Goal: Information Seeking & Learning: Find specific fact

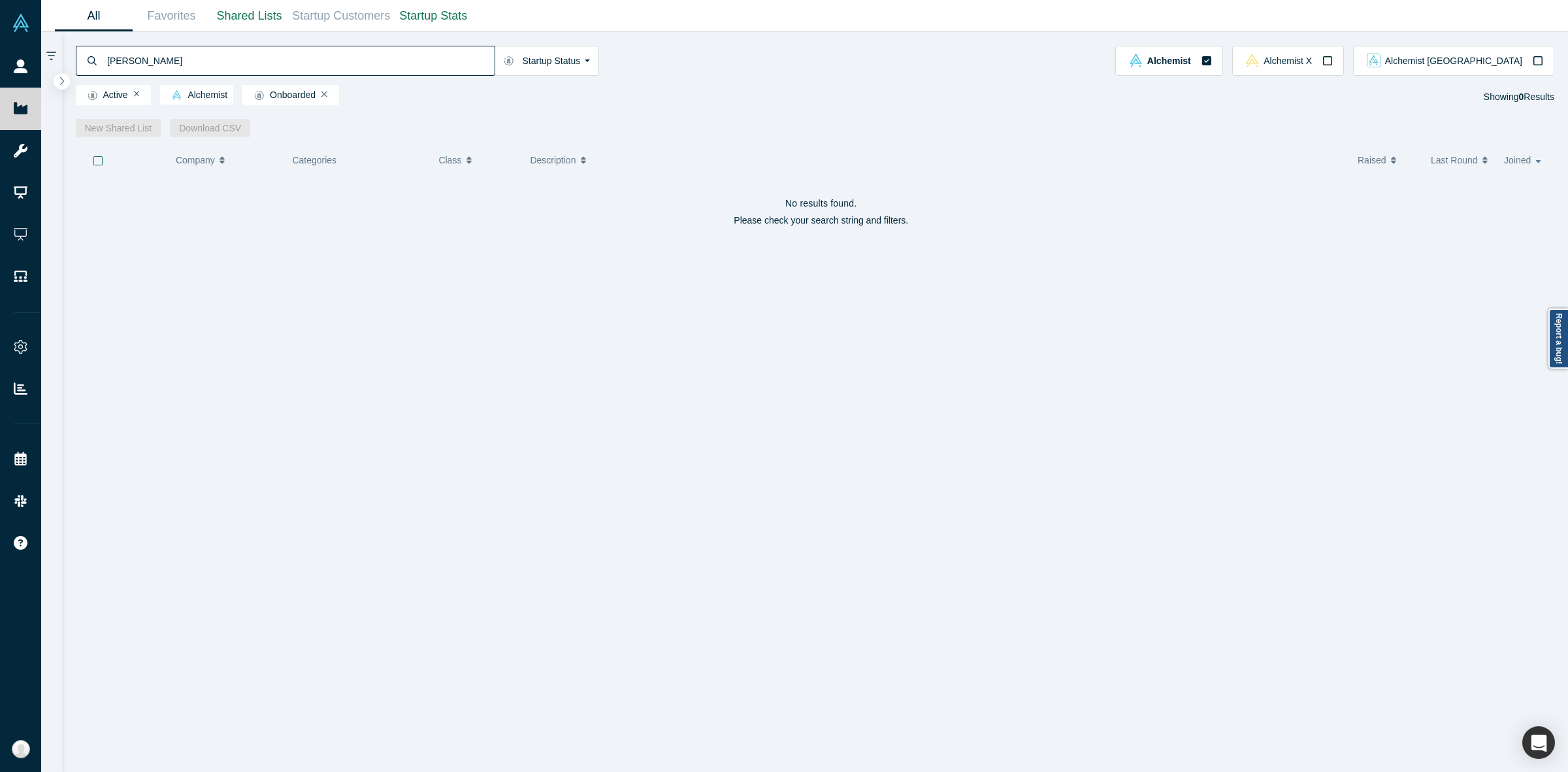
click at [415, 64] on input "[PERSON_NAME]" at bounding box center [300, 60] width 389 height 30
paste input "[PERSON_NAME][EMAIL_ADDRESS][DOMAIN_NAME]"
type input "[PERSON_NAME][EMAIL_ADDRESS][DOMAIN_NAME]"
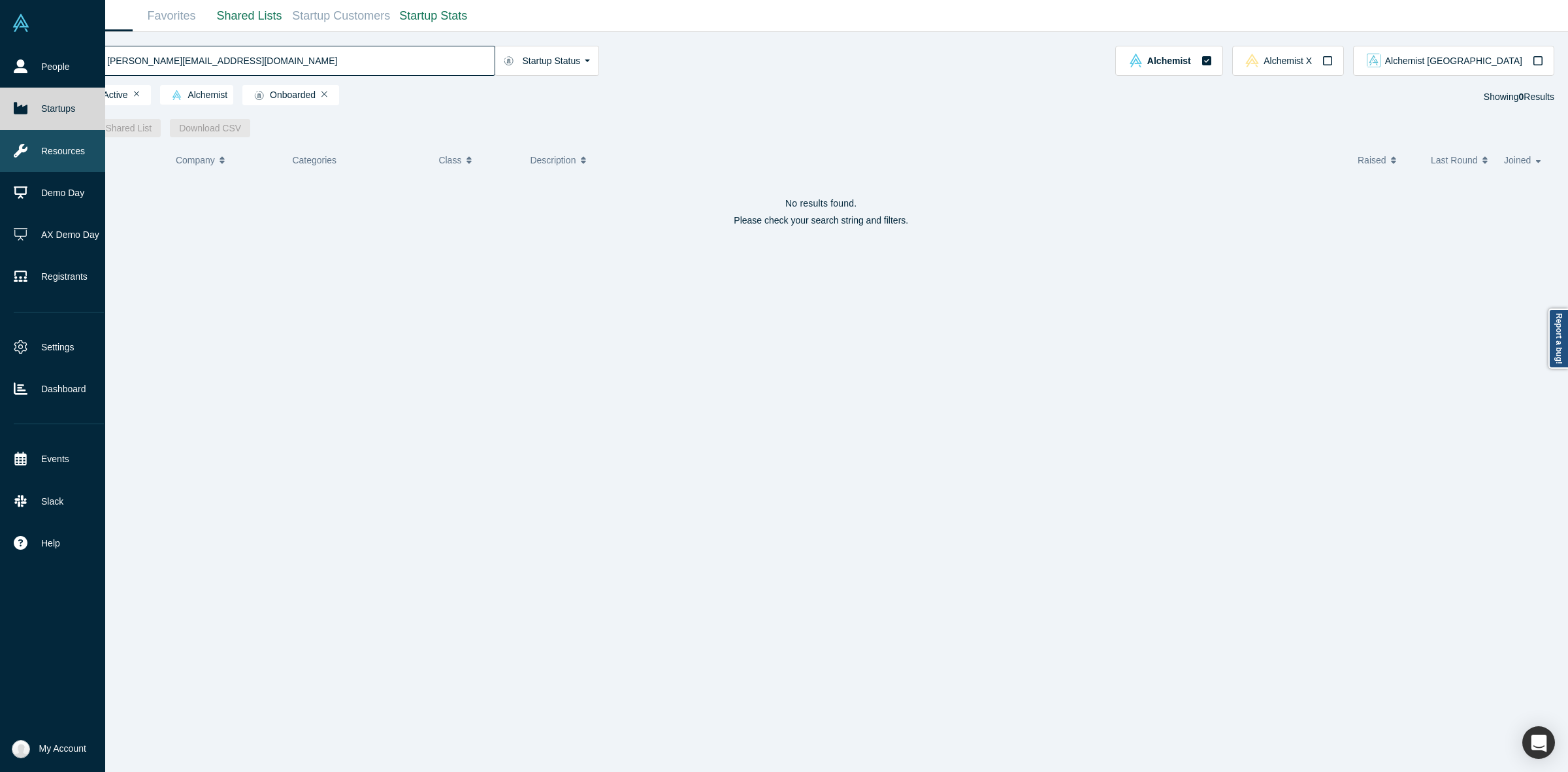
click at [10, 151] on link "Resources" at bounding box center [59, 151] width 118 height 42
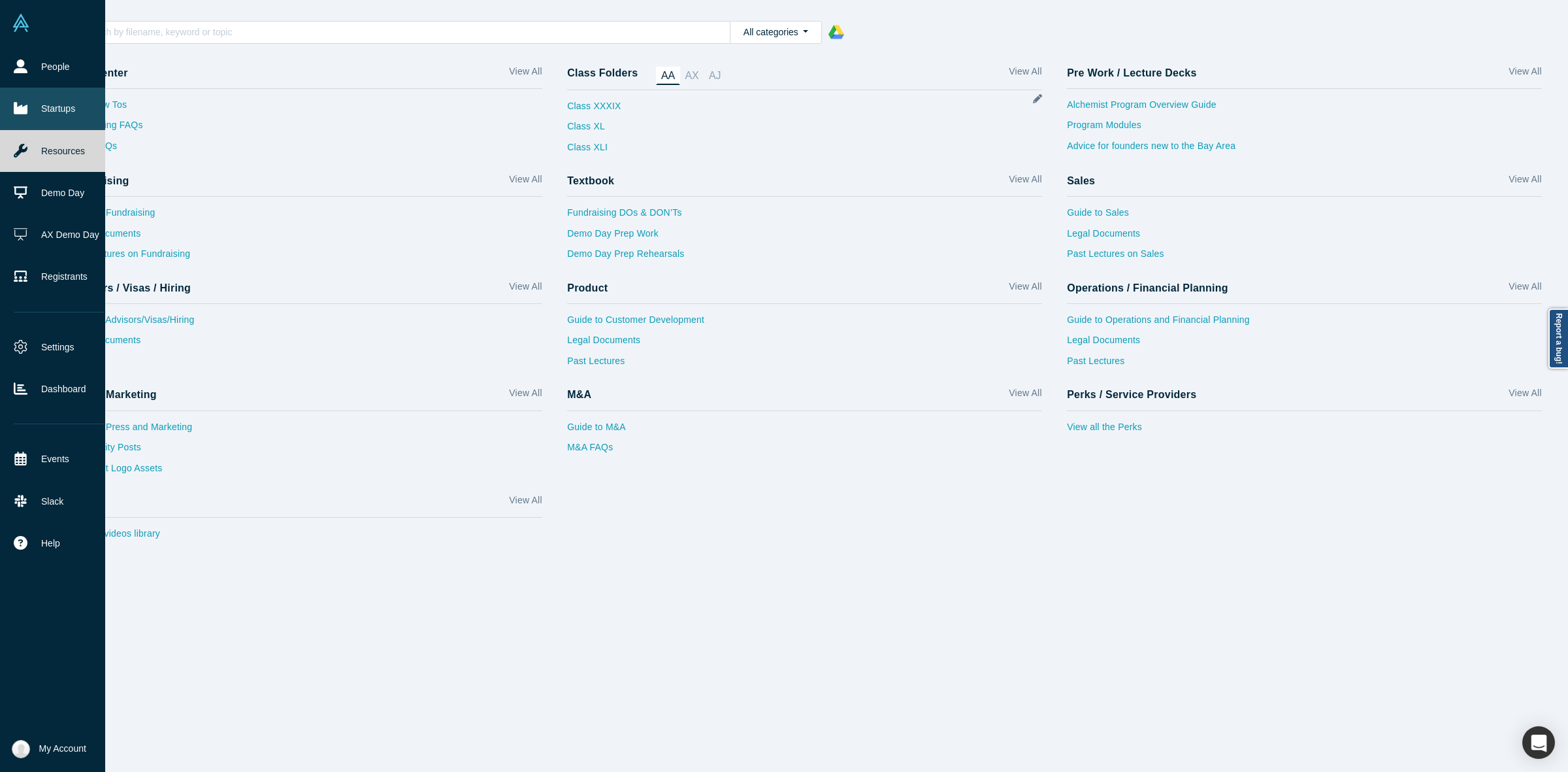
click at [2, 112] on link "Startups" at bounding box center [59, 108] width 118 height 42
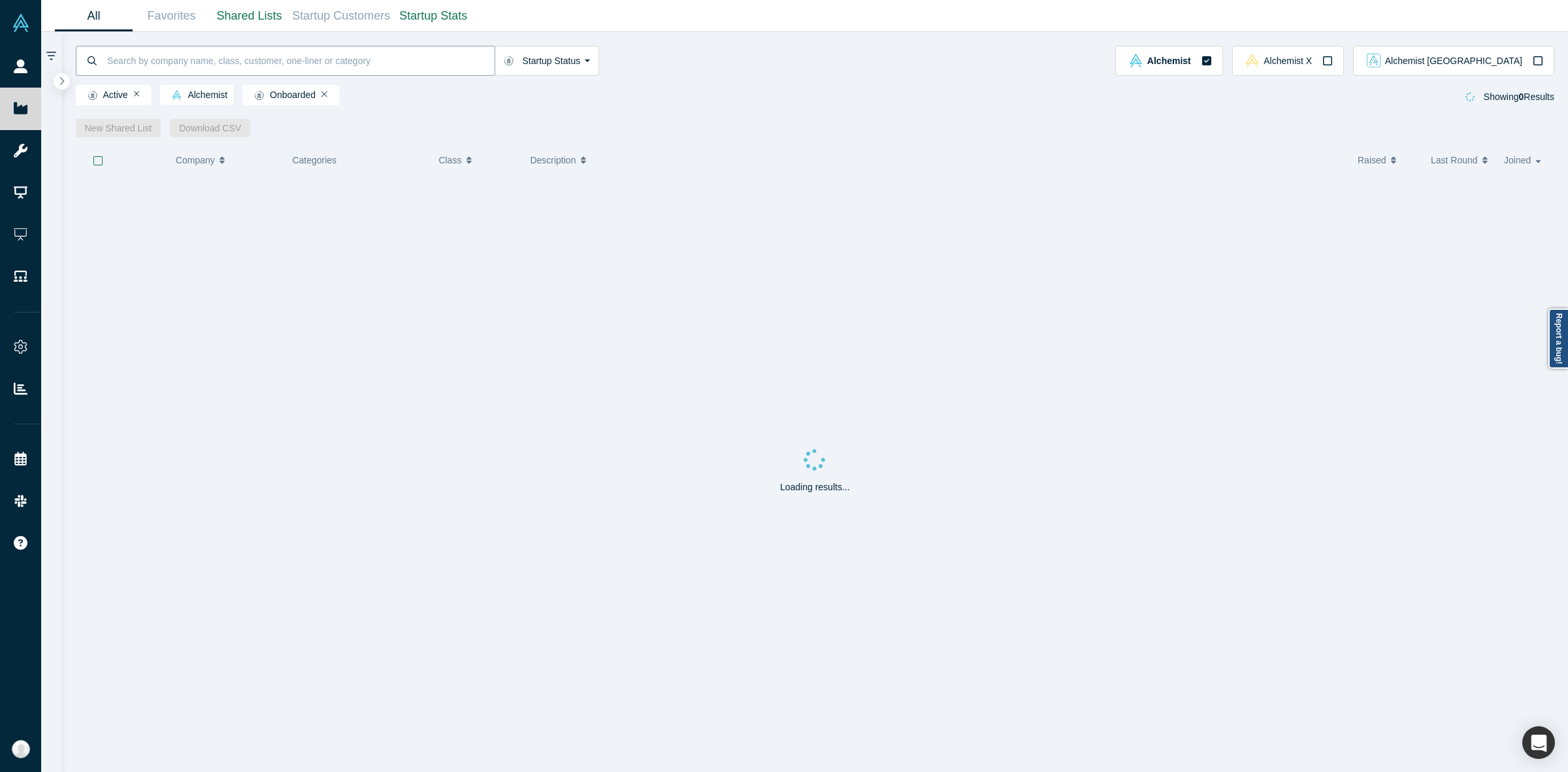
click at [175, 57] on input at bounding box center [300, 60] width 389 height 30
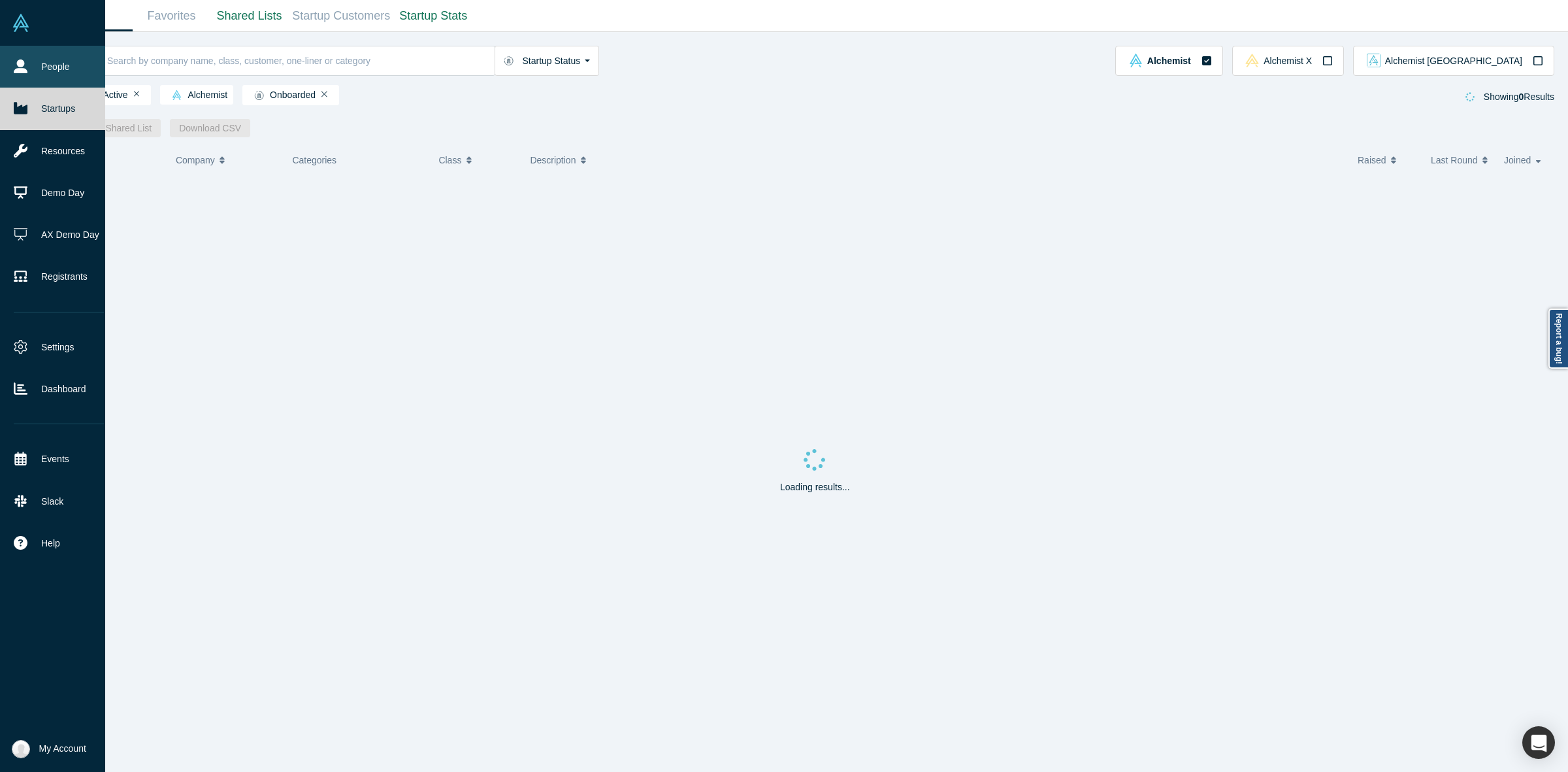
click at [43, 60] on link "People" at bounding box center [59, 67] width 118 height 42
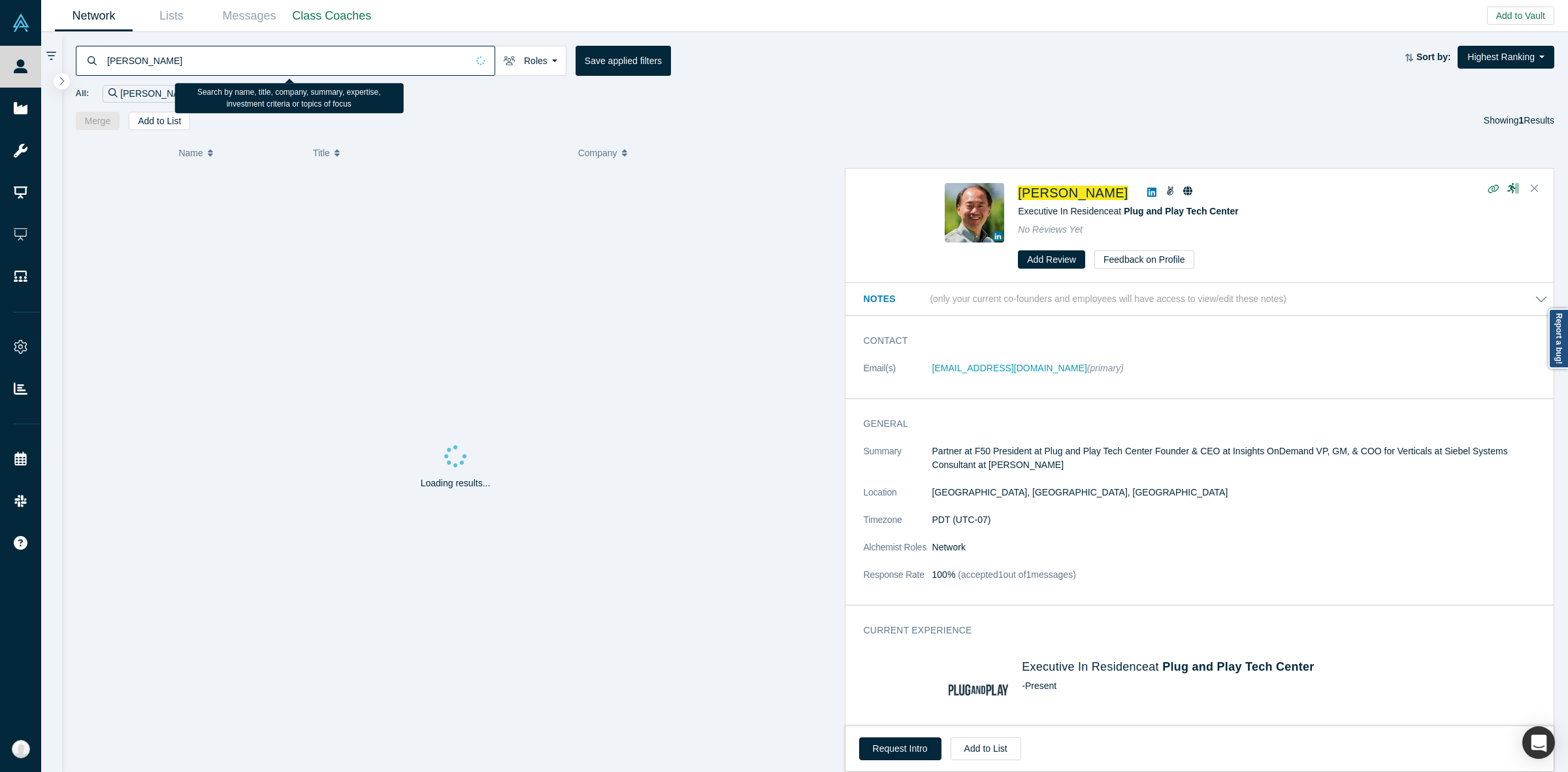
click at [188, 66] on input "[PERSON_NAME]" at bounding box center [286, 60] width 362 height 30
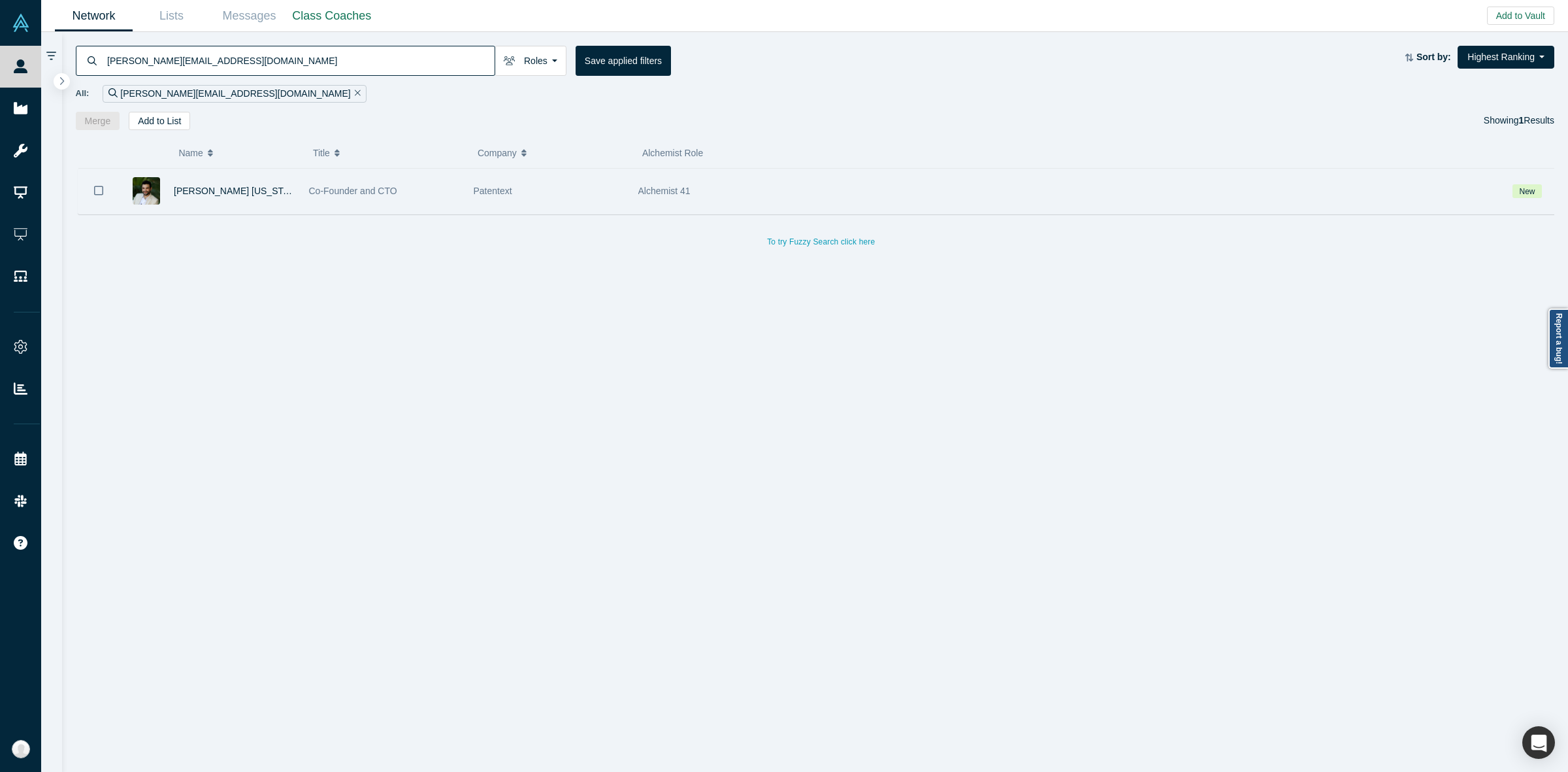
click at [276, 206] on div "[PERSON_NAME] [US_STATE]" at bounding box center [235, 191] width 122 height 45
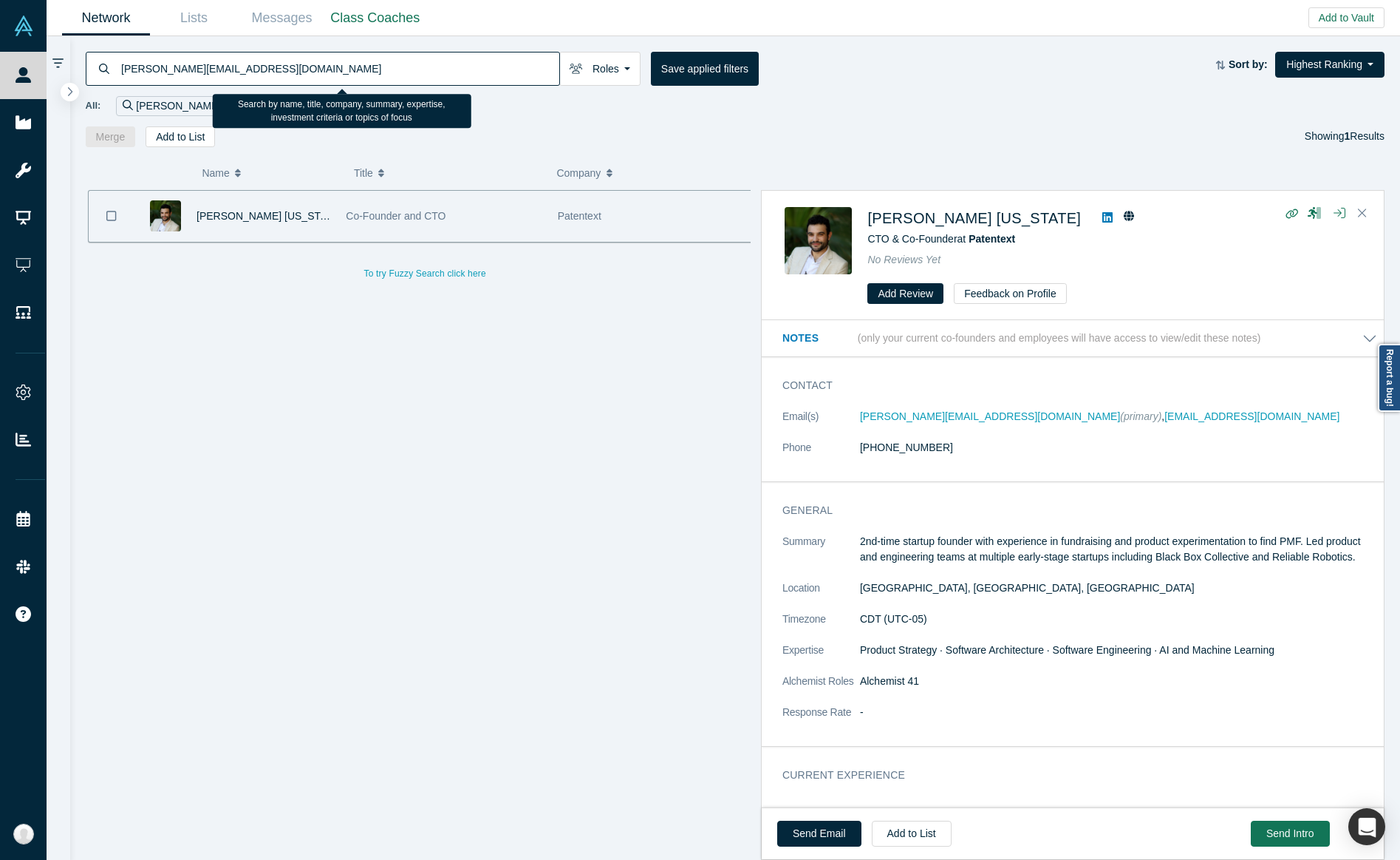
click at [309, 69] on input "[PERSON_NAME][EMAIL_ADDRESS][DOMAIN_NAME]" at bounding box center [339, 68] width 440 height 34
paste input "EVE"
type input "EVE"
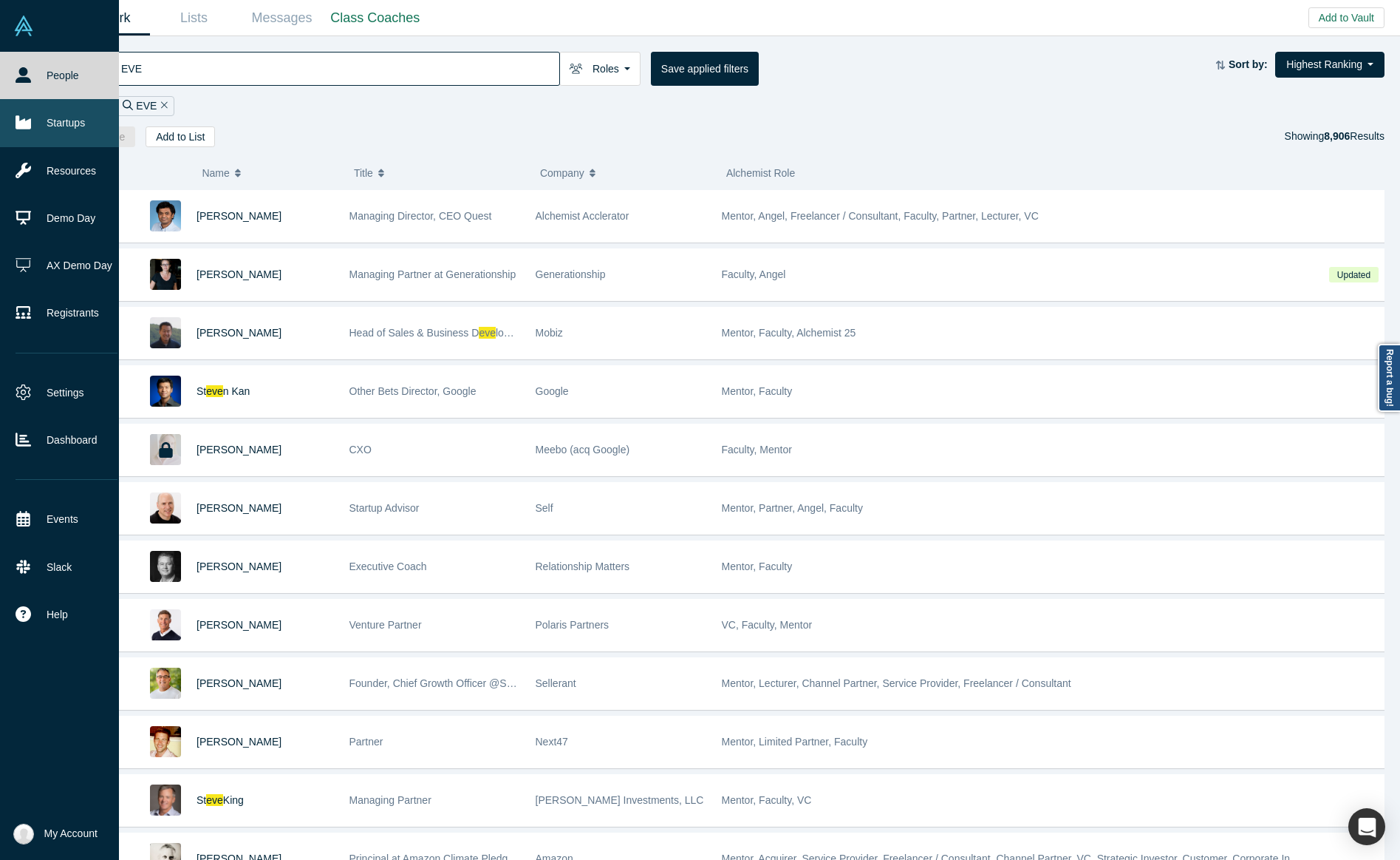
click at [39, 132] on link "Startups" at bounding box center [66, 122] width 133 height 47
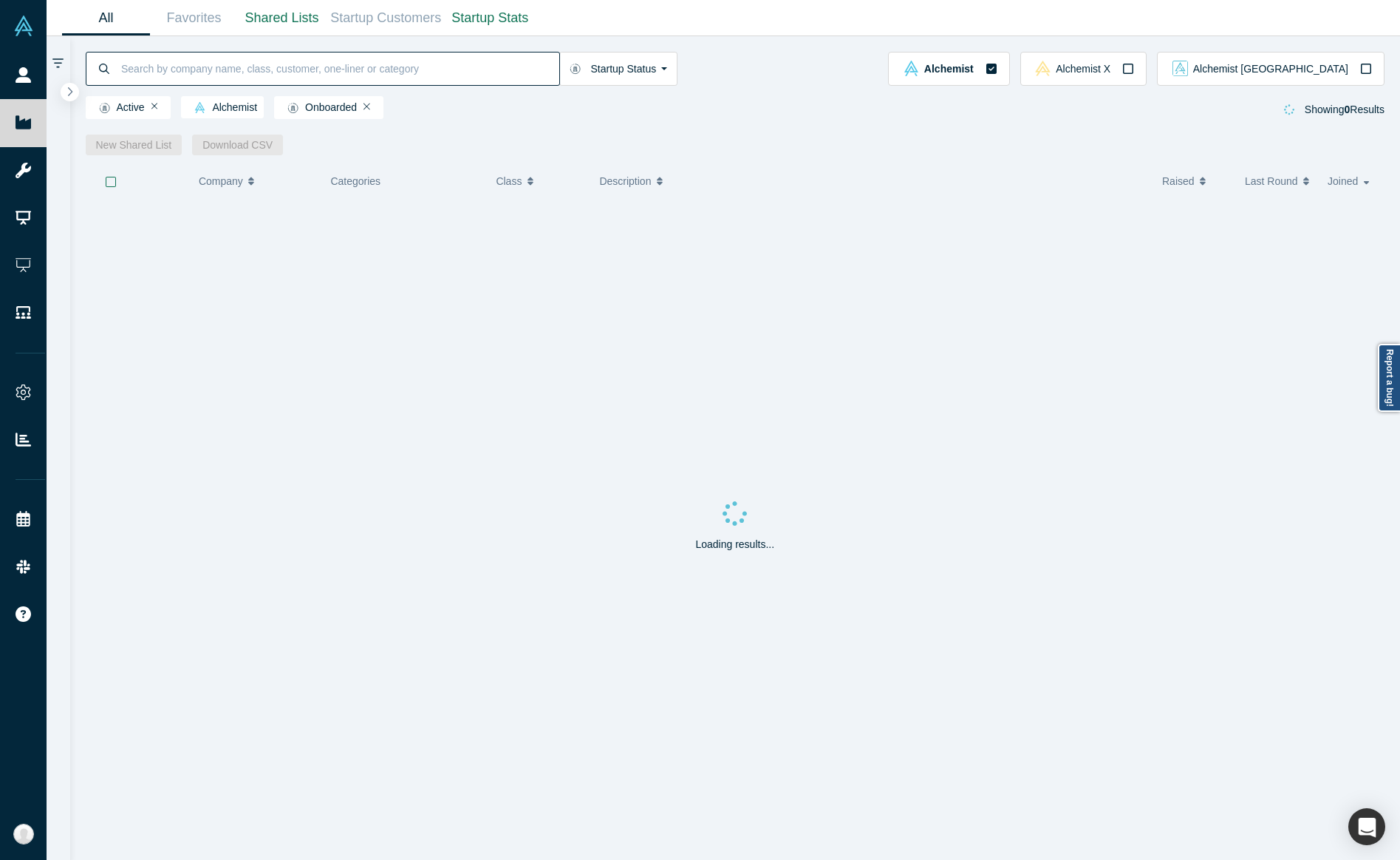
click at [271, 62] on input at bounding box center [339, 68] width 440 height 34
paste input "EVE"
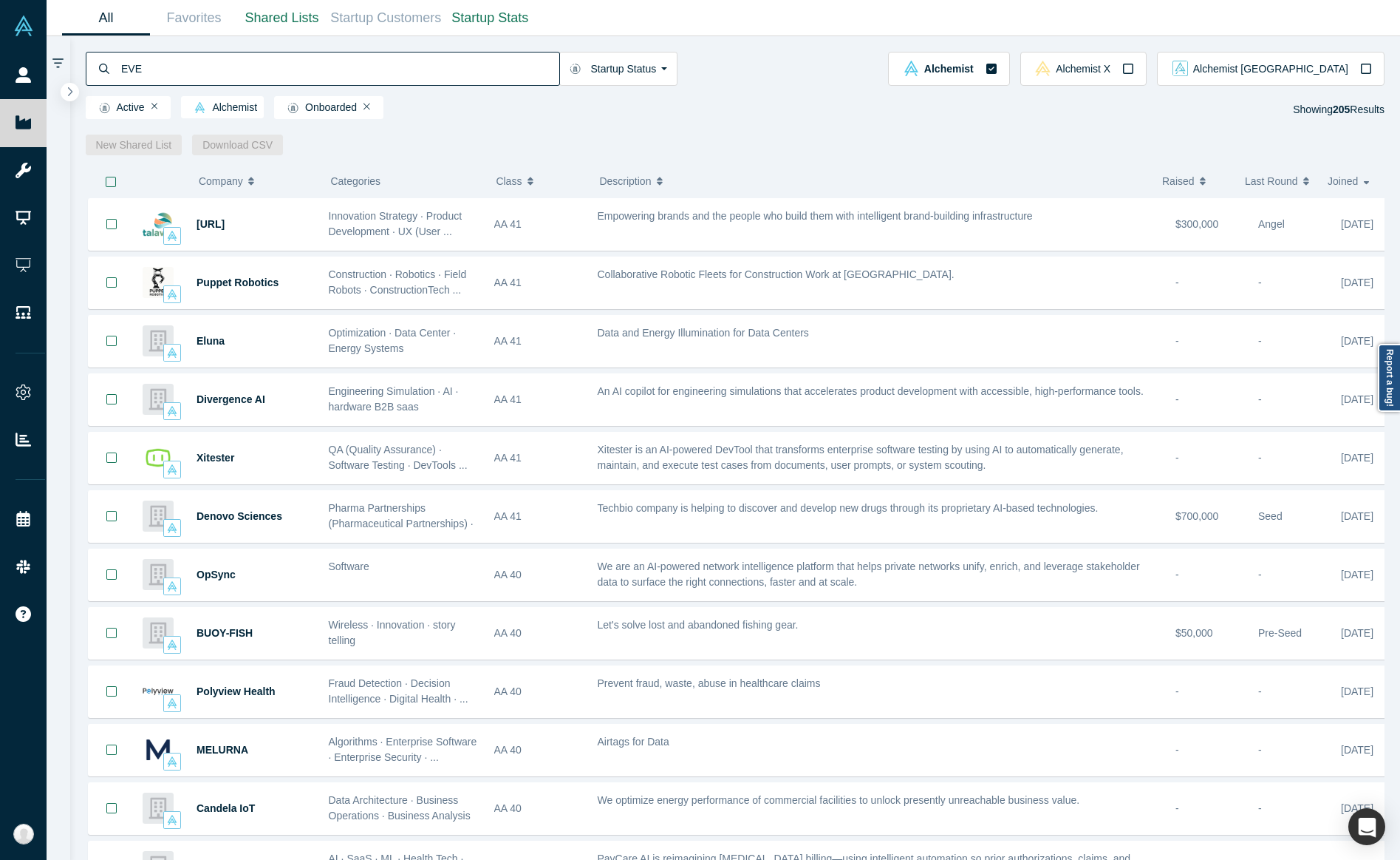
paste input "<[PERSON_NAME][EMAIL_ADDRESS][DOMAIN_NAME]> To:"
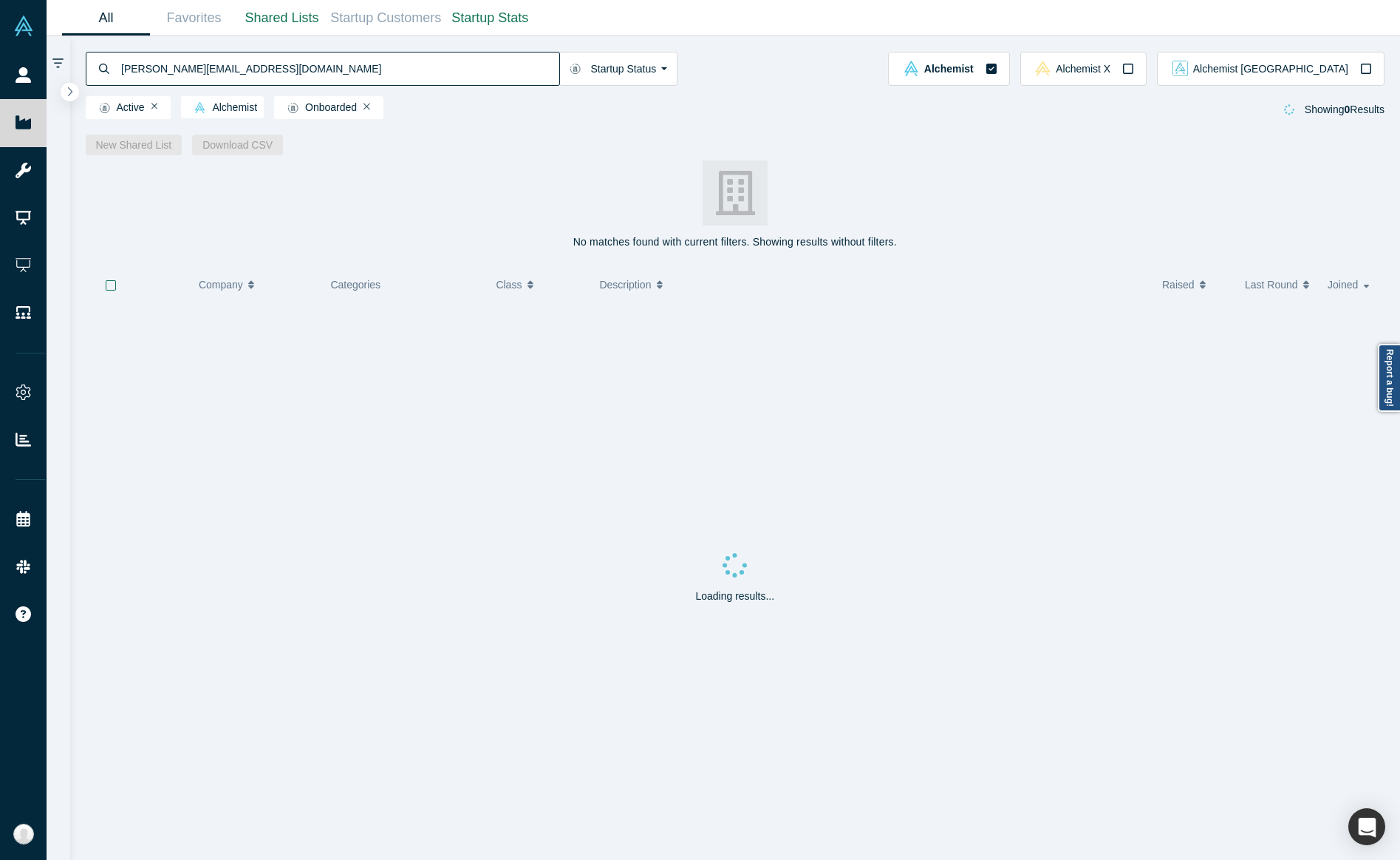
type input "[PERSON_NAME][EMAIL_ADDRESS][DOMAIN_NAME]"
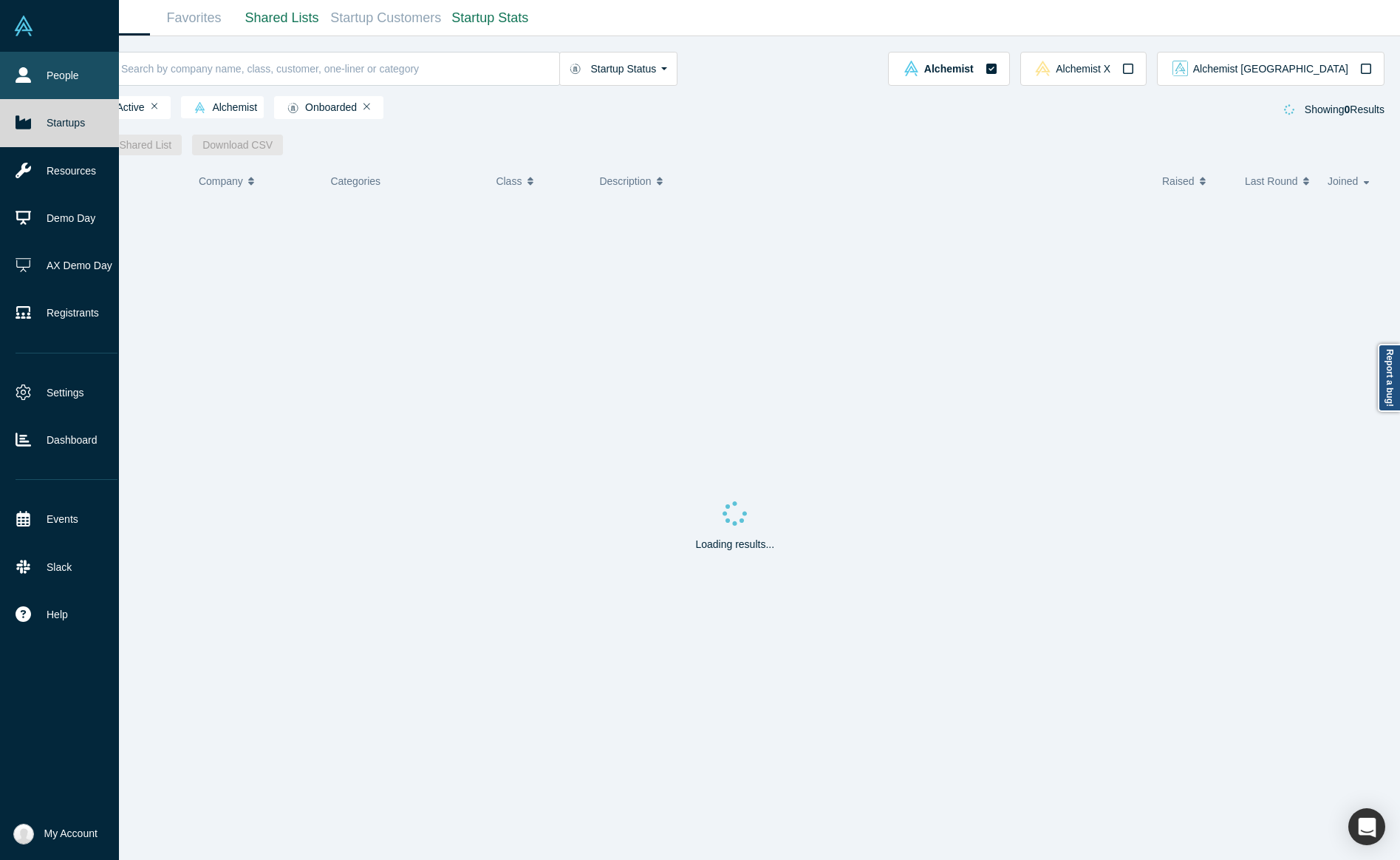
click at [26, 78] on icon at bounding box center [23, 74] width 15 height 15
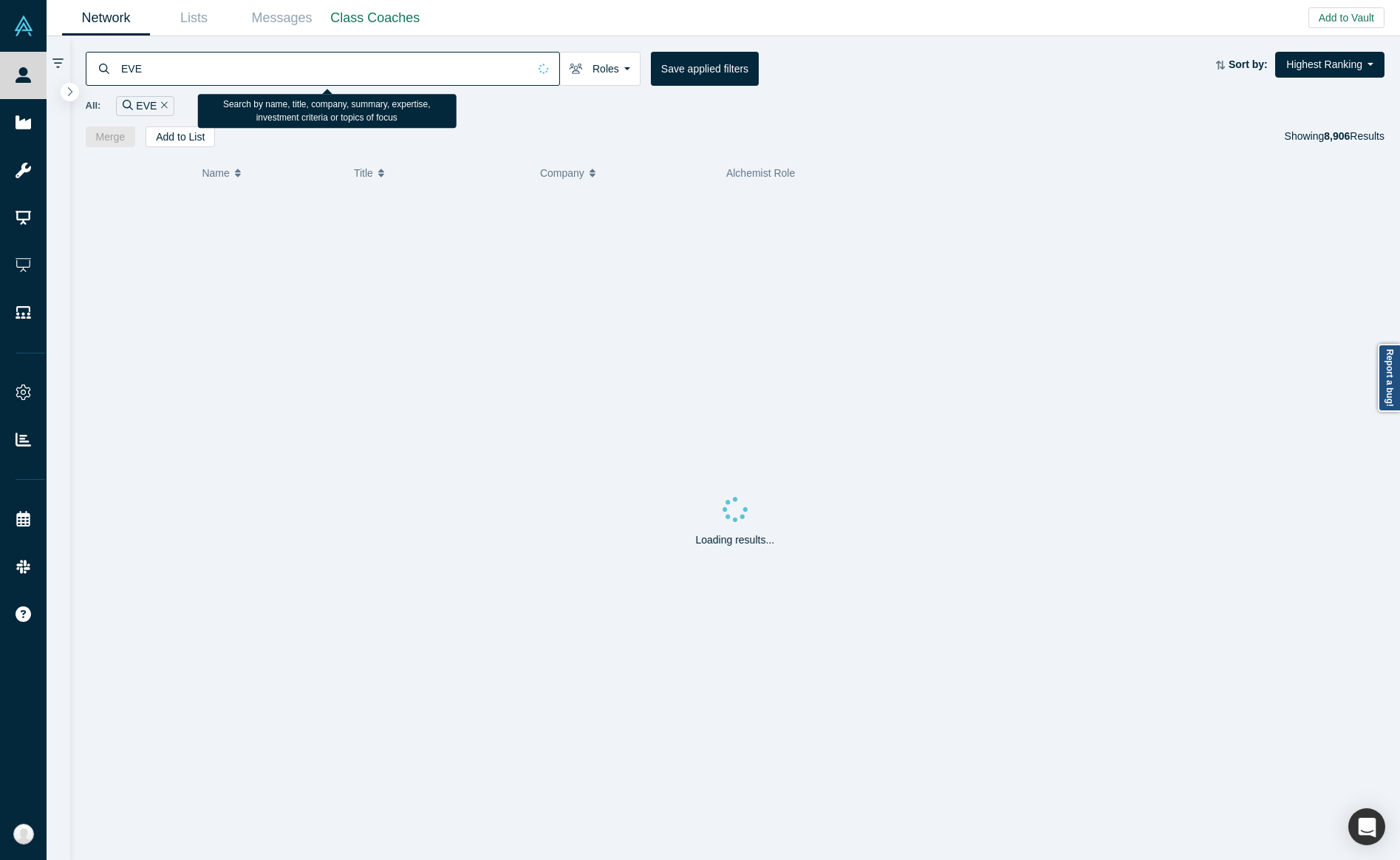
click at [201, 65] on input "EVE" at bounding box center [324, 68] width 409 height 34
paste input "[PERSON_NAME][EMAIL_ADDRESS][DOMAIN_NAME]"
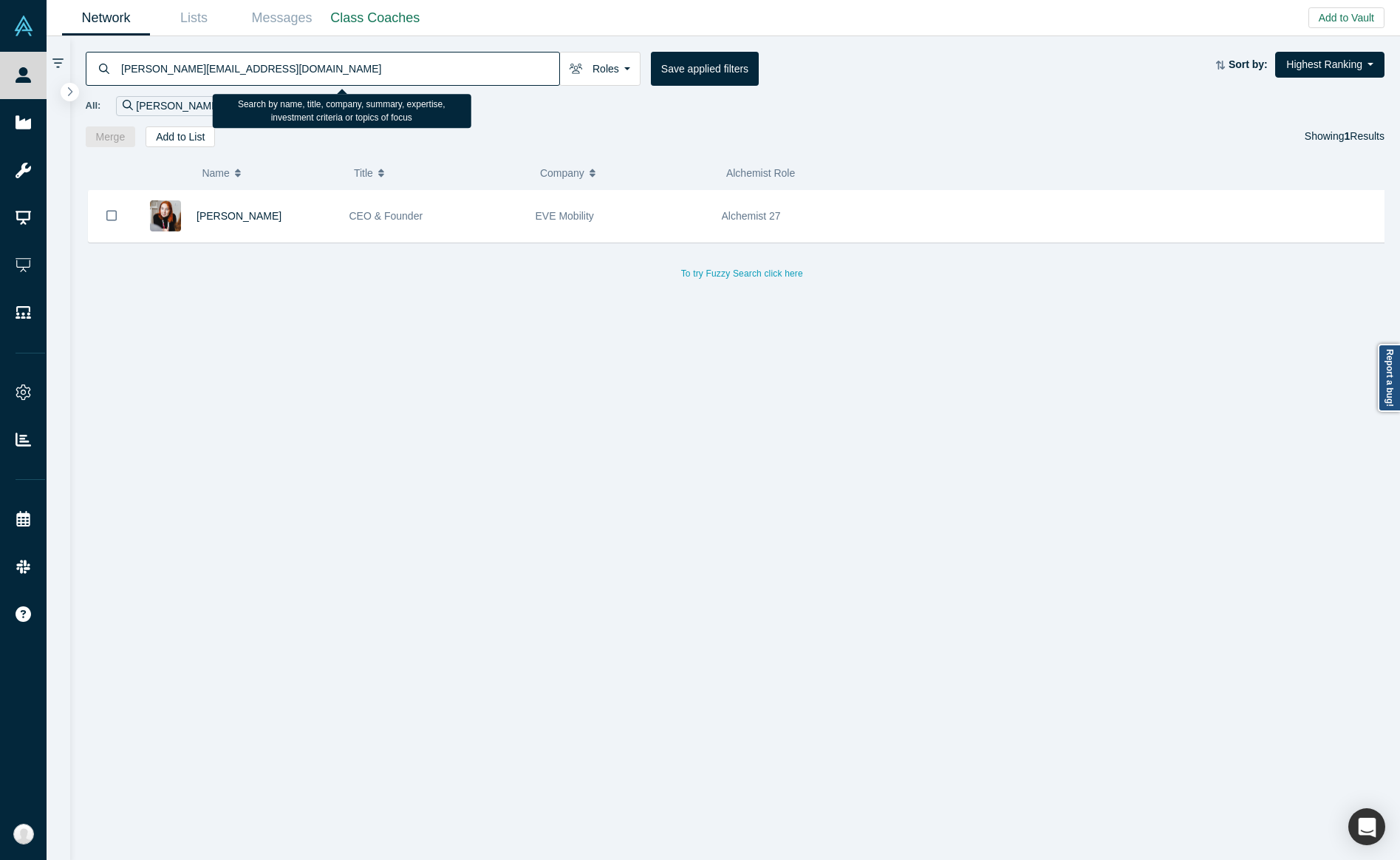
click at [316, 64] on input "[PERSON_NAME][EMAIL_ADDRESS][DOMAIN_NAME]" at bounding box center [339, 68] width 440 height 34
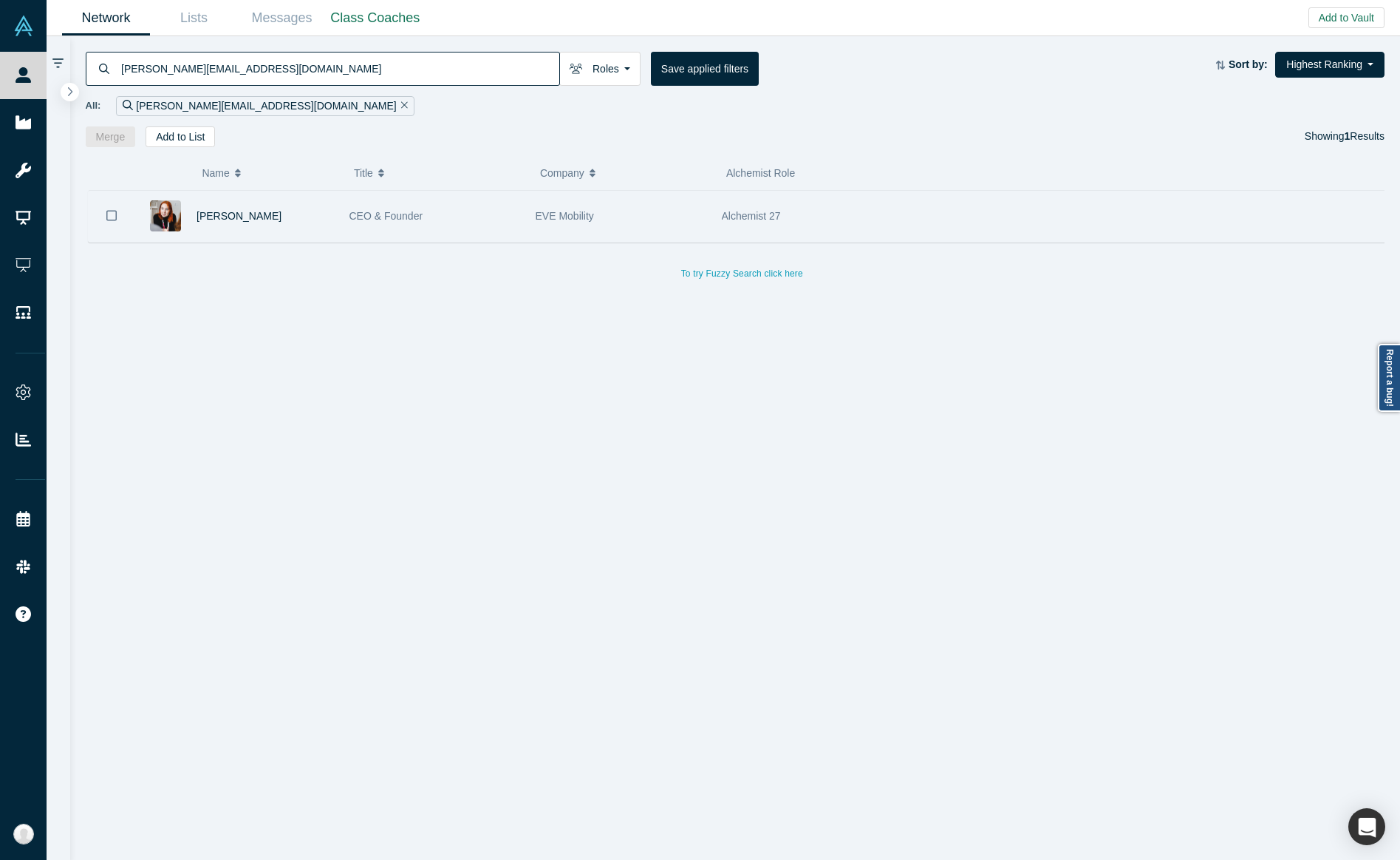
click at [417, 216] on span "CEO & Founder" at bounding box center [385, 215] width 73 height 12
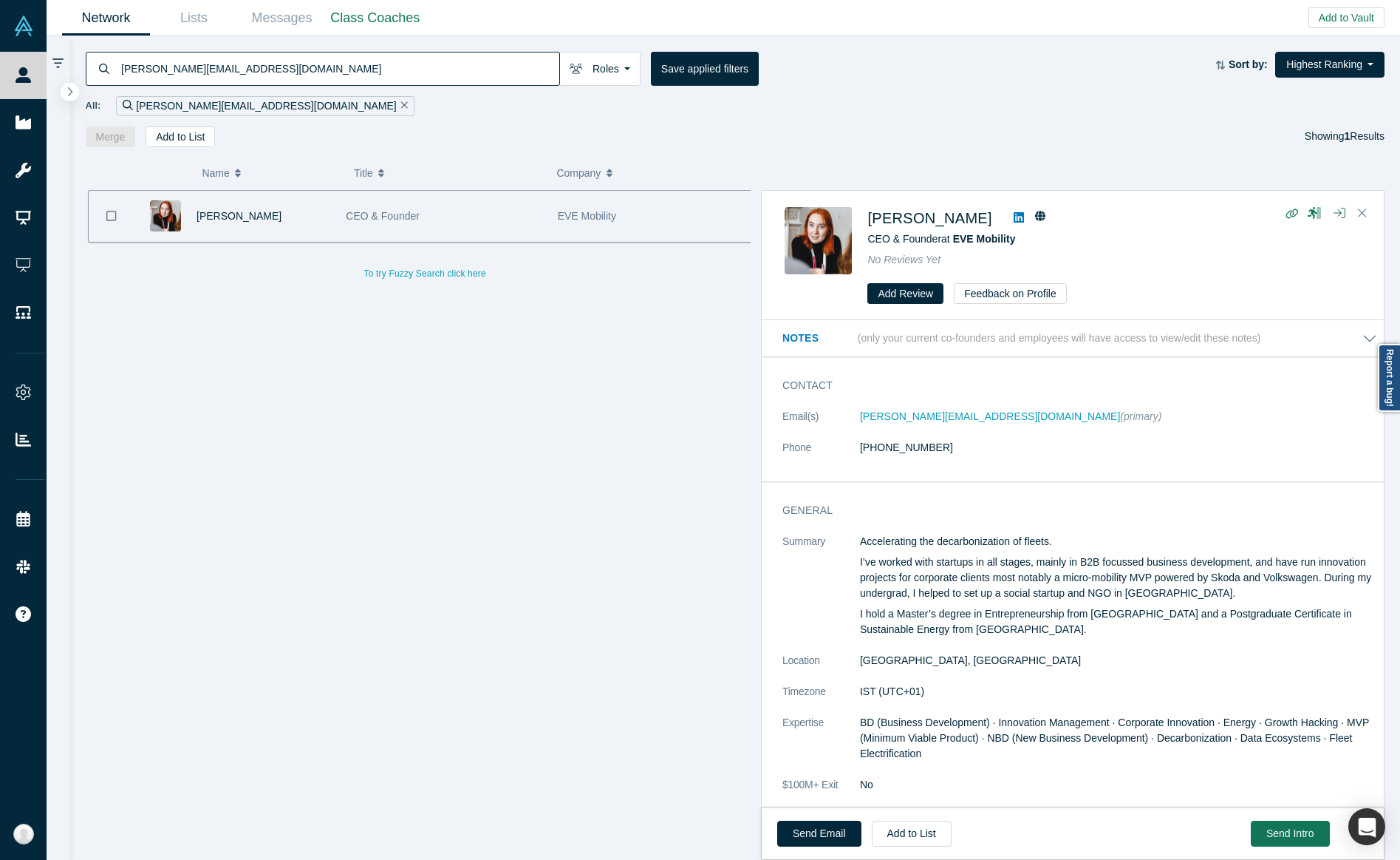
click at [374, 61] on input "[PERSON_NAME][EMAIL_ADDRESS][DOMAIN_NAME]" at bounding box center [339, 68] width 440 height 34
paste input "[PERSON_NAME] (via Google Docs)"
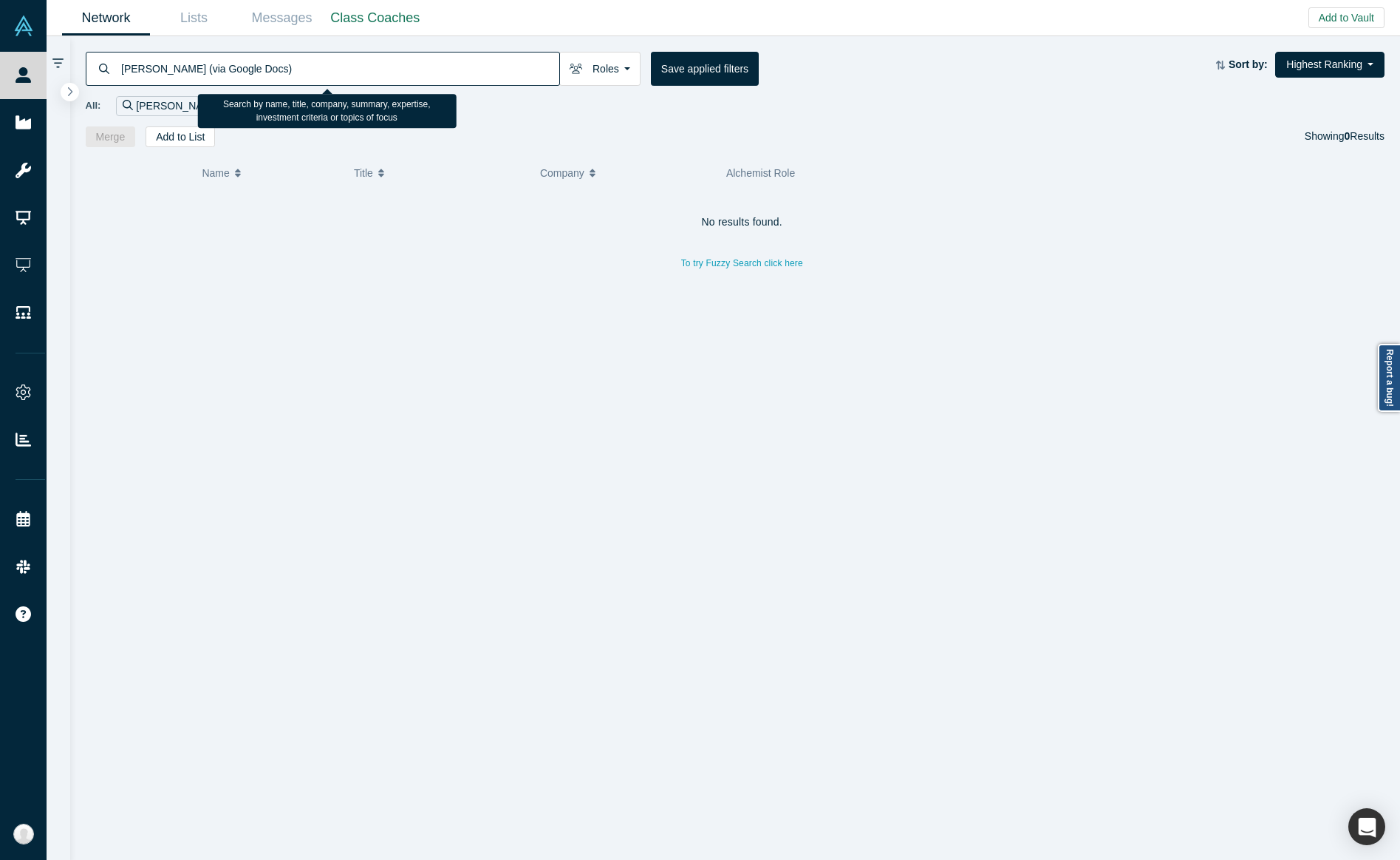
drag, startPoint x: 213, startPoint y: 69, endPoint x: 360, endPoint y: 68, distance: 147.0
click at [360, 68] on input "[PERSON_NAME] (via Google Docs)" at bounding box center [339, 68] width 440 height 34
type input "[PERSON_NAME]"
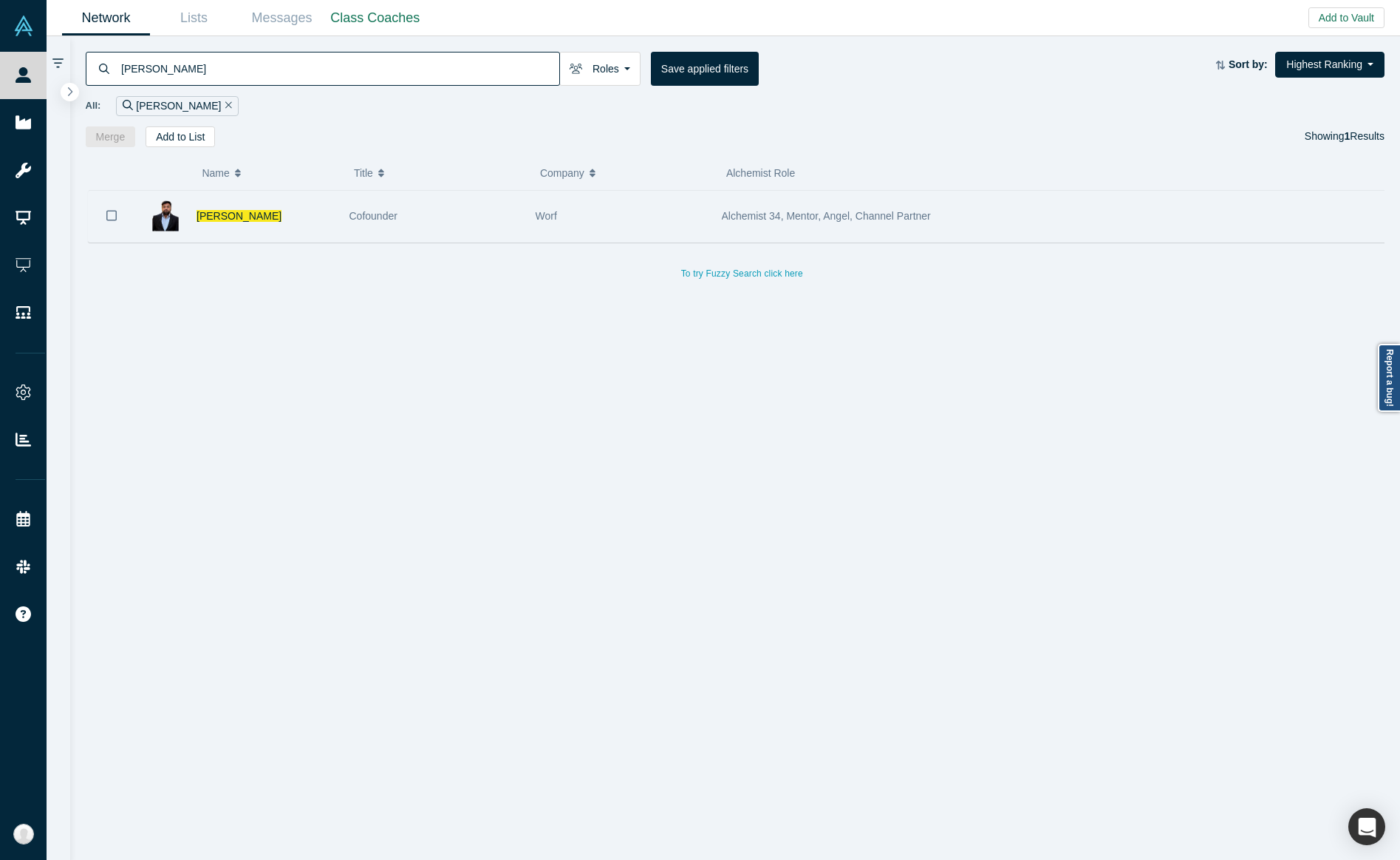
click at [484, 235] on div "Cofounder" at bounding box center [434, 216] width 170 height 51
